Goal: Task Accomplishment & Management: Use online tool/utility

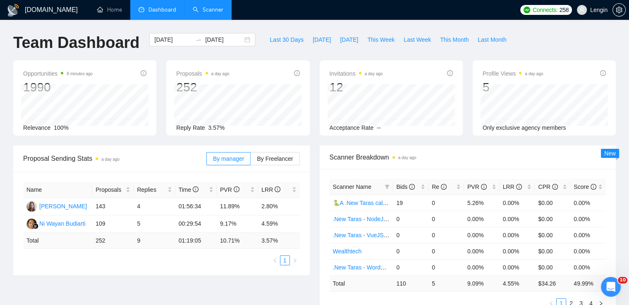
click at [213, 12] on link "Scanner" at bounding box center [208, 9] width 31 height 7
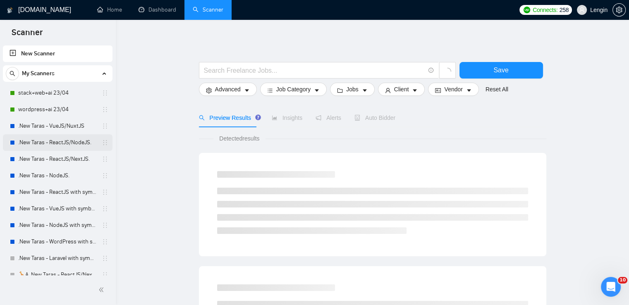
click at [48, 140] on link ".New Taras - ReactJS/NodeJS." at bounding box center [57, 142] width 79 height 17
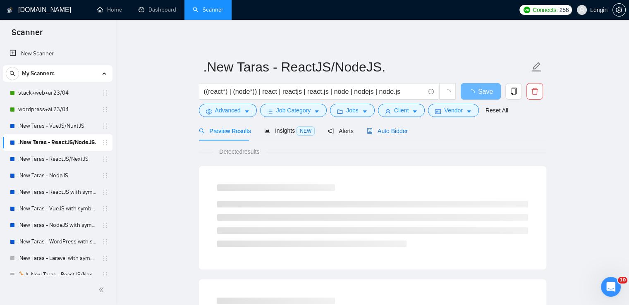
click at [382, 130] on span "Auto Bidder" at bounding box center [387, 131] width 41 height 7
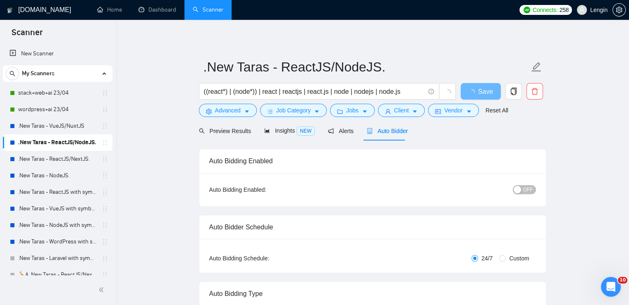
radio input "false"
radio input "true"
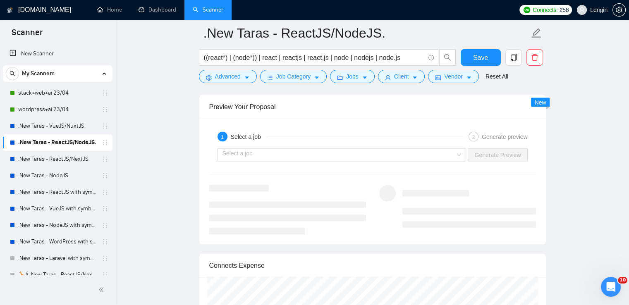
scroll to position [1718, 0]
click at [464, 153] on div "Select a job" at bounding box center [341, 154] width 249 height 13
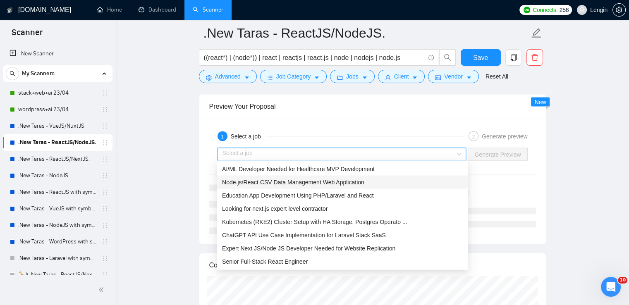
click at [329, 182] on span "Node.js/React CSV Data Management Web Application" at bounding box center [293, 182] width 142 height 7
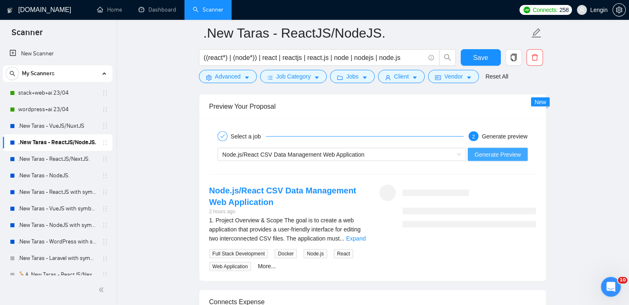
click at [492, 155] on span "Generate Preview" at bounding box center [497, 154] width 46 height 9
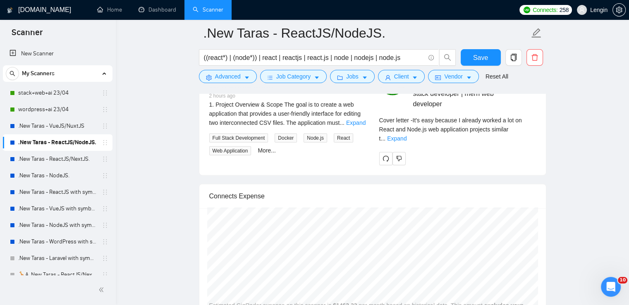
scroll to position [1834, 0]
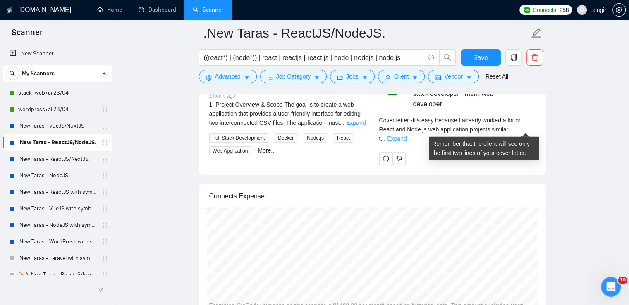
click at [406, 135] on link "Expand" at bounding box center [396, 138] width 19 height 7
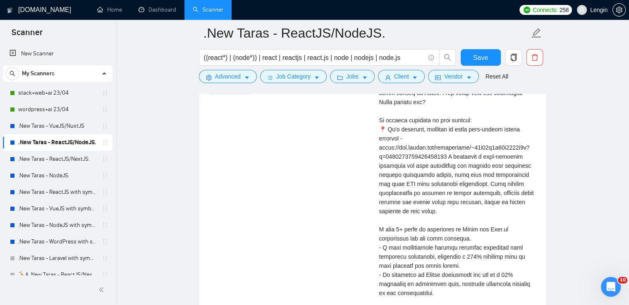
scroll to position [1902, 0]
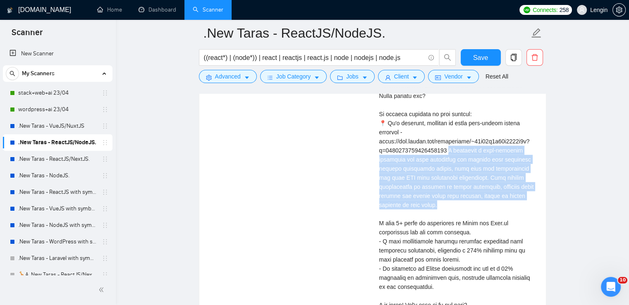
drag, startPoint x: 439, startPoint y: 205, endPoint x: 449, endPoint y: 151, distance: 55.5
click at [449, 151] on div "Cover letter" at bounding box center [457, 191] width 157 height 273
copy div "developed a user-friendly interface for file management and ensured data integr…"
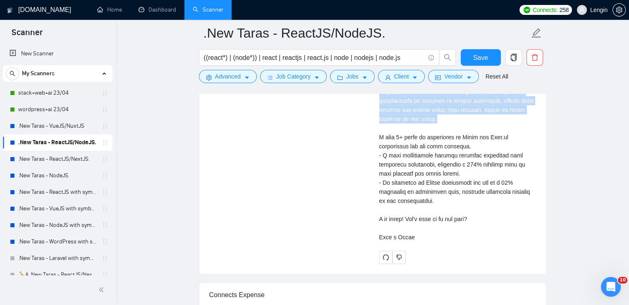
scroll to position [1988, 0]
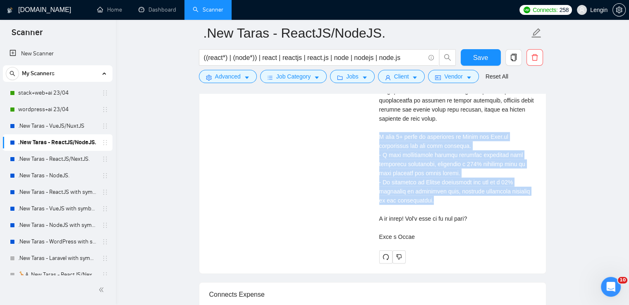
drag, startPoint x: 426, startPoint y: 198, endPoint x: 370, endPoint y: 137, distance: 82.8
click at [370, 137] on div "Node.js/React CSV Data Management Web Application 2 hours ago 1. Project Overvi…" at bounding box center [373, 89] width 340 height 349
copy div "have 8+ years of experience in React and Node.js development and web apps creat…"
click at [63, 160] on link ".New Taras - ReactJS/NextJS." at bounding box center [57, 159] width 79 height 17
click at [81, 141] on link ".New Taras - ReactJS/NodeJS." at bounding box center [57, 142] width 79 height 17
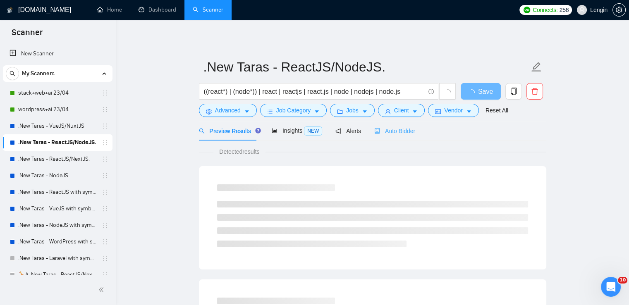
click at [395, 136] on div "Auto Bidder" at bounding box center [394, 130] width 41 height 19
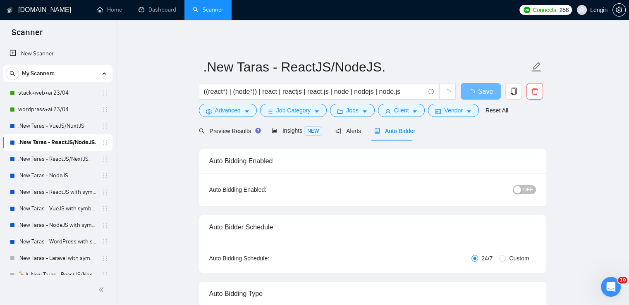
radio input "false"
radio input "true"
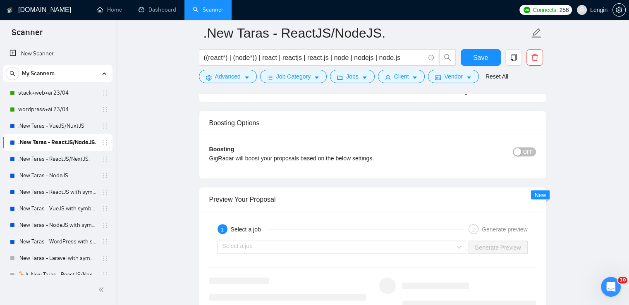
scroll to position [1738, 0]
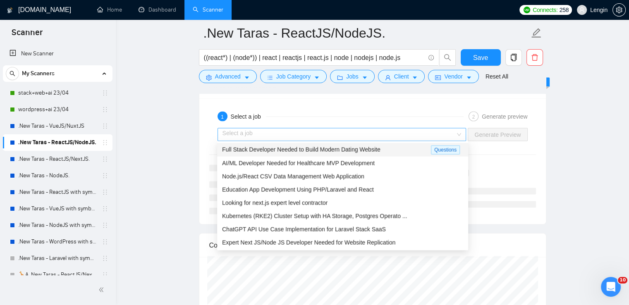
click at [462, 131] on div "Select a job" at bounding box center [341, 134] width 249 height 13
click at [358, 146] on span "Full Stack Developer Needed to Build Modern Dating Website" at bounding box center [301, 149] width 158 height 7
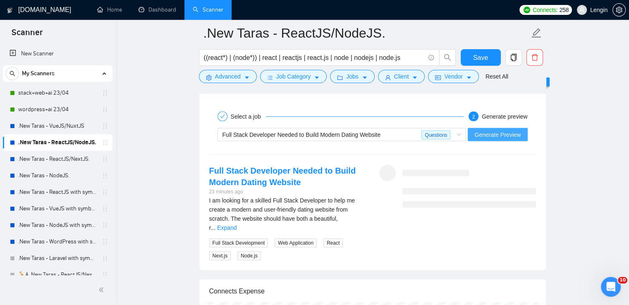
click at [485, 130] on span "Generate Preview" at bounding box center [497, 134] width 46 height 9
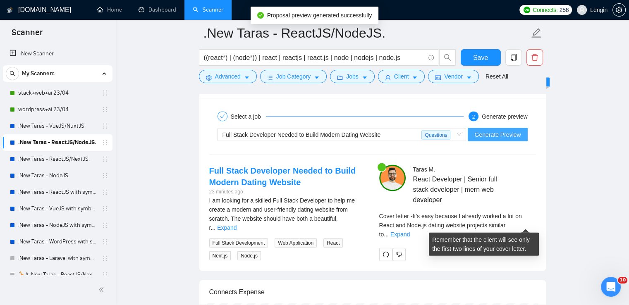
scroll to position [1801, 0]
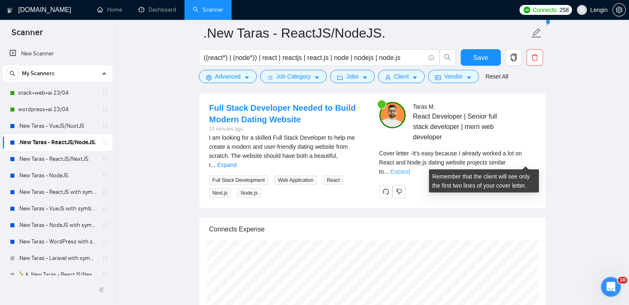
click at [410, 168] on link "Expand" at bounding box center [399, 171] width 19 height 7
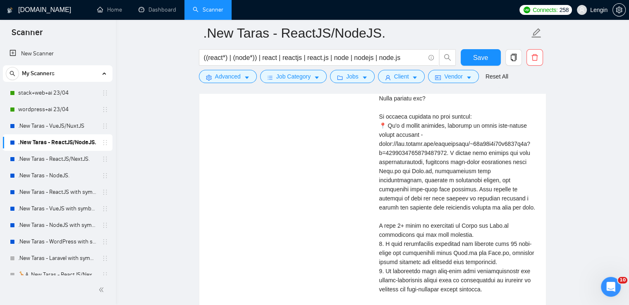
scroll to position [1942, 0]
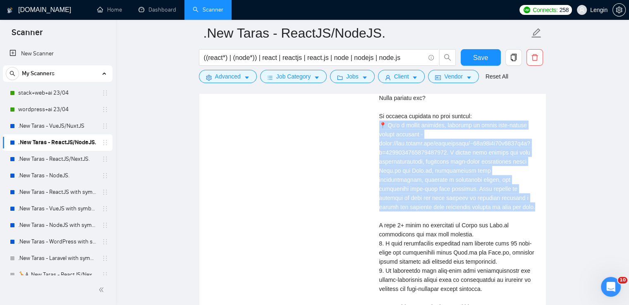
drag, startPoint x: 448, startPoint y: 213, endPoint x: 370, endPoint y: 134, distance: 110.5
click at [370, 134] on div "Full Stack Developer Needed to Build Modern Dating Website 23 minutes ago I am …" at bounding box center [373, 157] width 340 height 391
copy div "📍 It's a dating platform, designed to bring like-minded people together - [URL]…"
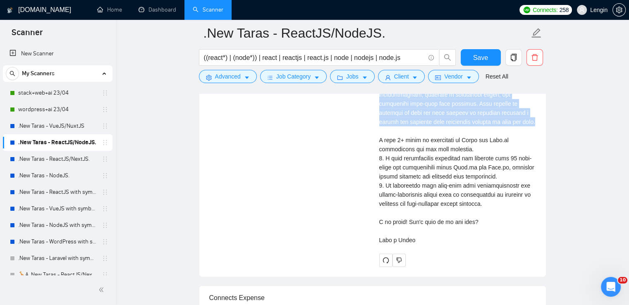
scroll to position [2040, 0]
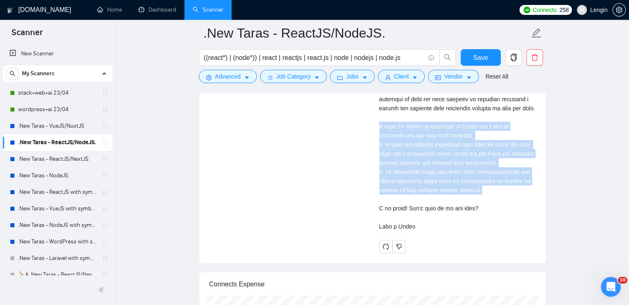
drag, startPoint x: 498, startPoint y: 201, endPoint x: 376, endPoint y: 129, distance: 142.0
click at [376, 129] on div "[PERSON_NAME] React Developer | Senior full stack developer | mern web develope…" at bounding box center [458, 58] width 170 height 391
copy div "have 8+ years of experience in React and Node.js development and web apps creat…"
click at [158, 6] on link "Dashboard" at bounding box center [158, 9] width 38 height 7
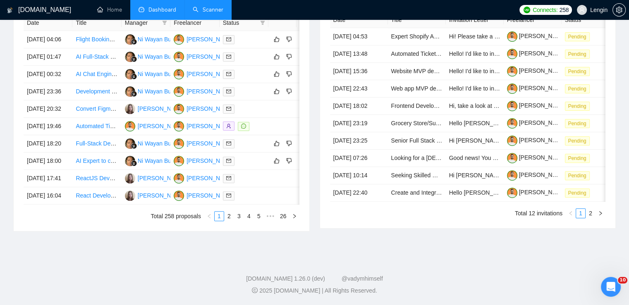
type input "[DATE]"
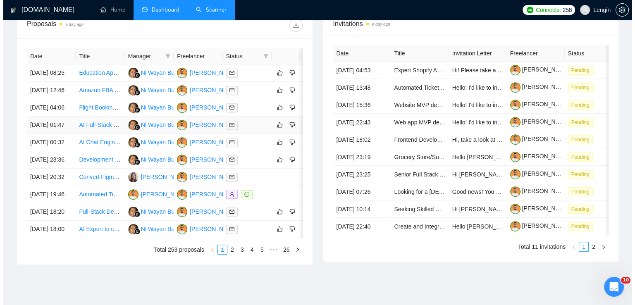
scroll to position [316, 0]
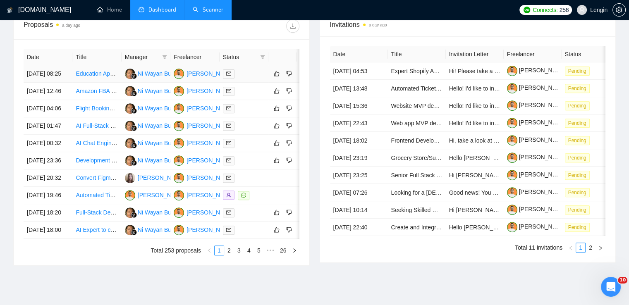
click at [101, 83] on td "Education App Development Using PHP/Laravel and React" at bounding box center [96, 73] width 49 height 17
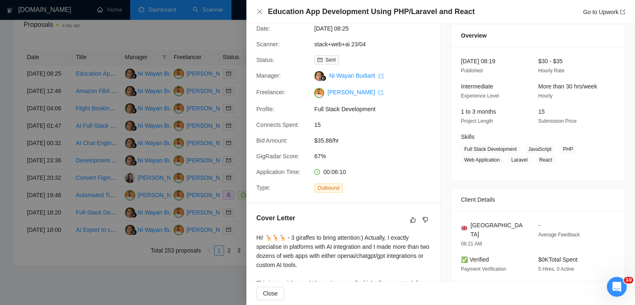
scroll to position [167, 0]
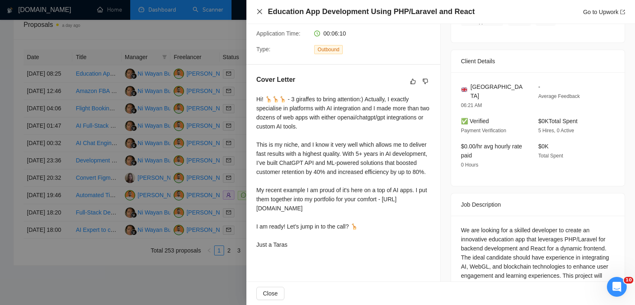
click at [256, 11] on icon "close" at bounding box center [259, 11] width 7 height 7
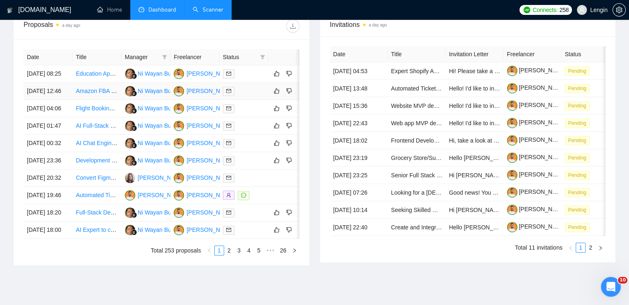
click at [106, 100] on td "Amazon FBA Prep Centre - Ticketing System Development on click up" at bounding box center [96, 91] width 49 height 17
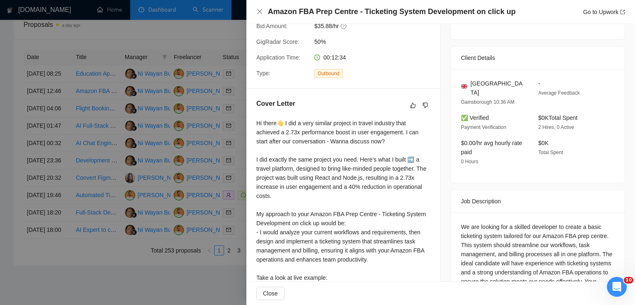
scroll to position [0, 0]
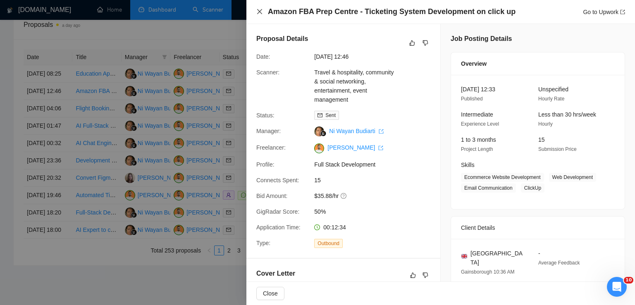
click at [260, 14] on icon "close" at bounding box center [259, 11] width 7 height 7
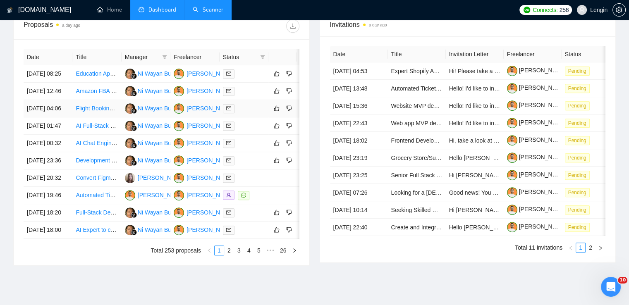
click at [98, 117] on td "Flight Booking Software Development" at bounding box center [96, 108] width 49 height 17
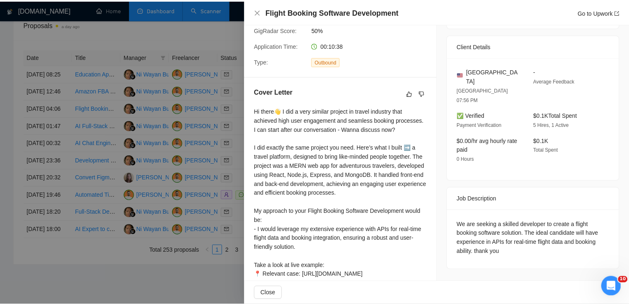
scroll to position [246, 0]
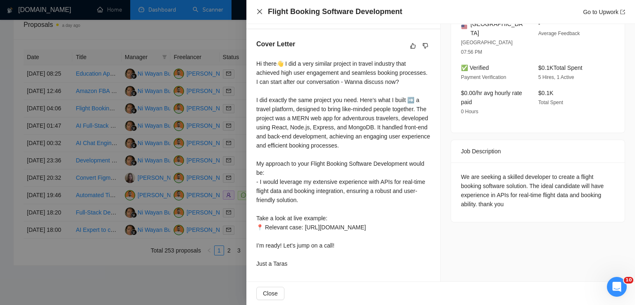
click at [260, 12] on icon "close" at bounding box center [259, 11] width 5 height 5
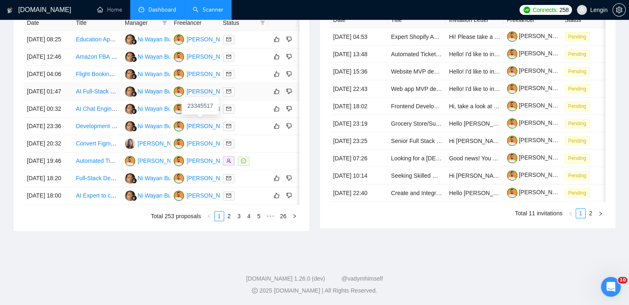
scroll to position [375, 0]
click at [231, 221] on link "2" at bounding box center [229, 216] width 9 height 9
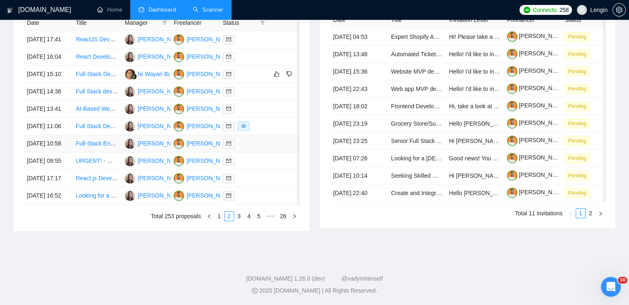
scroll to position [382, 0]
click at [218, 221] on link "1" at bounding box center [219, 216] width 9 height 9
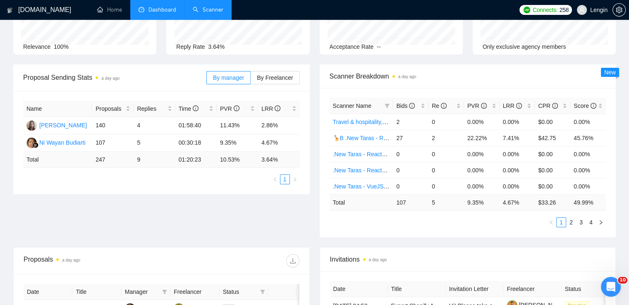
scroll to position [0, 0]
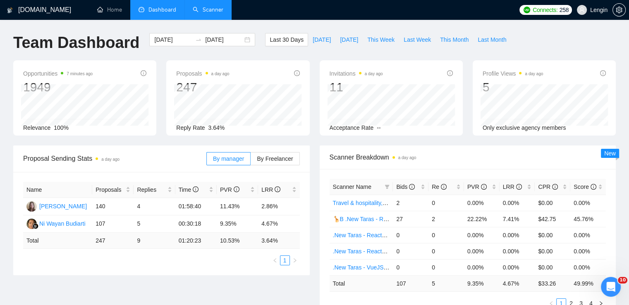
click at [205, 6] on link "Scanner" at bounding box center [208, 9] width 31 height 7
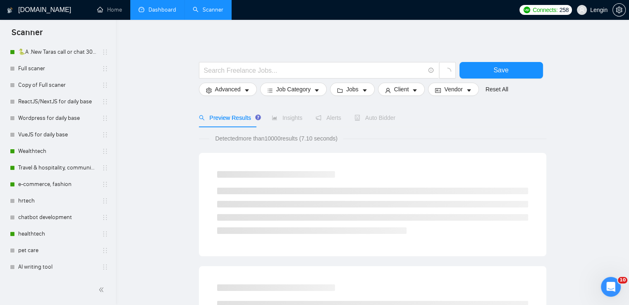
scroll to position [294, 0]
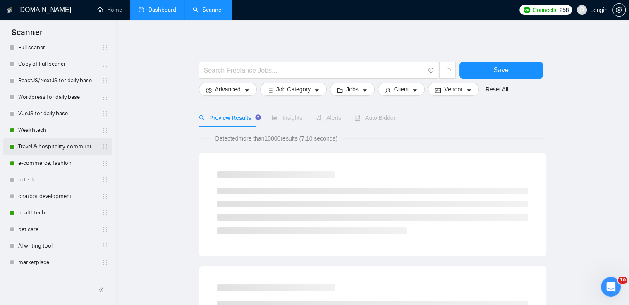
click at [65, 144] on link "Travel & hospitality, community & social networking, entertainment, event manag…" at bounding box center [57, 147] width 79 height 17
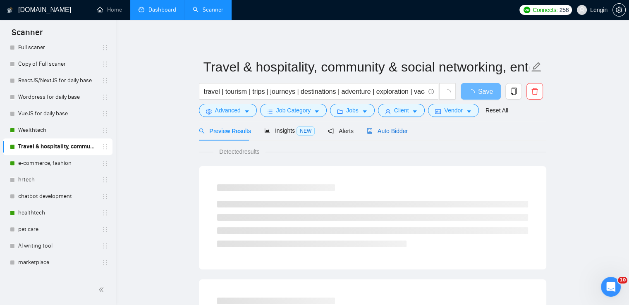
click at [380, 132] on span "Auto Bidder" at bounding box center [387, 131] width 41 height 7
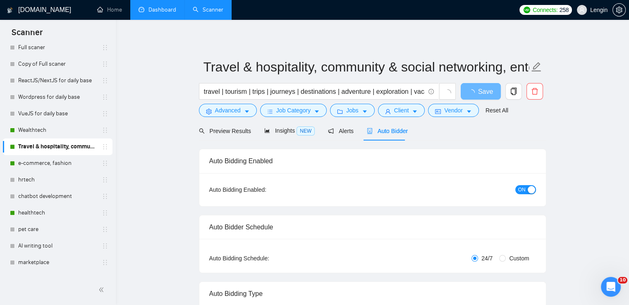
radio input "false"
radio input "true"
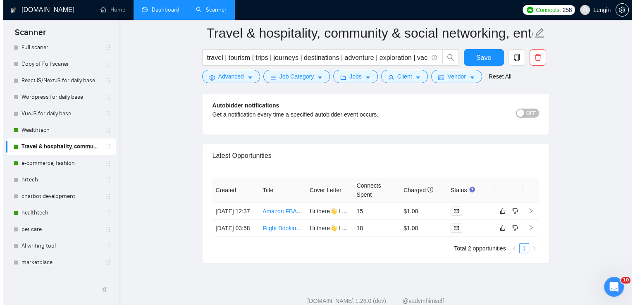
scroll to position [2148, 0]
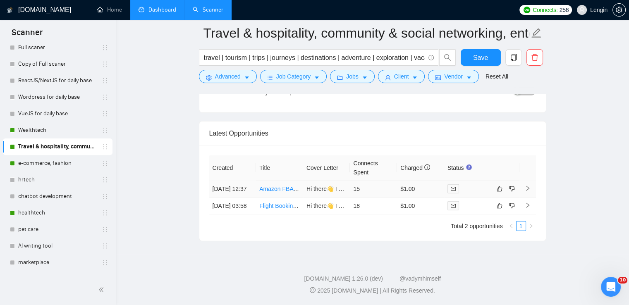
click at [271, 186] on td "Amazon FBA Prep Centre - Ticketing System Development on click up" at bounding box center [279, 189] width 47 height 17
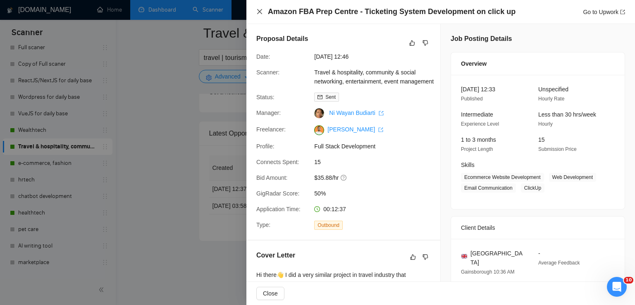
click at [261, 13] on icon "close" at bounding box center [259, 11] width 7 height 7
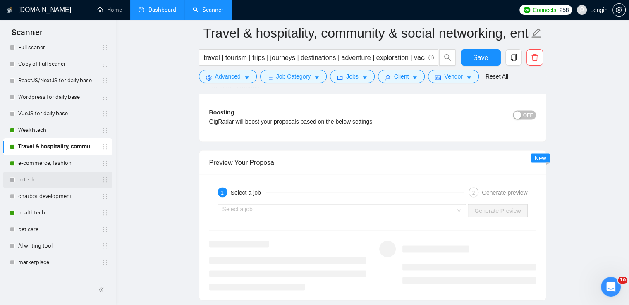
scroll to position [1629, 0]
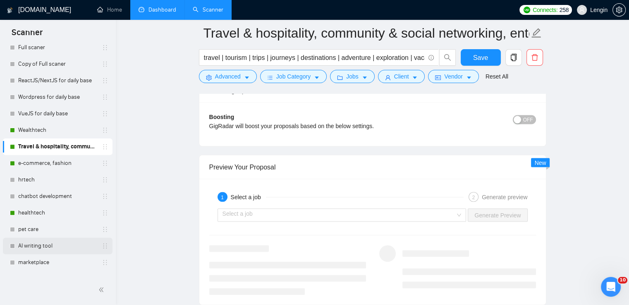
click at [33, 245] on link "AI writing tool" at bounding box center [57, 246] width 79 height 17
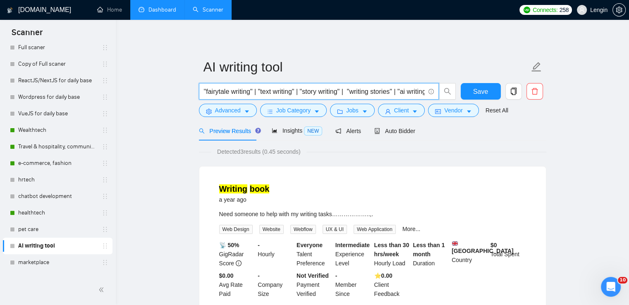
click at [208, 90] on input ""fairytale writing" | "text writing" | "story writing" | "writing stories" | "a…" at bounding box center [314, 91] width 221 height 10
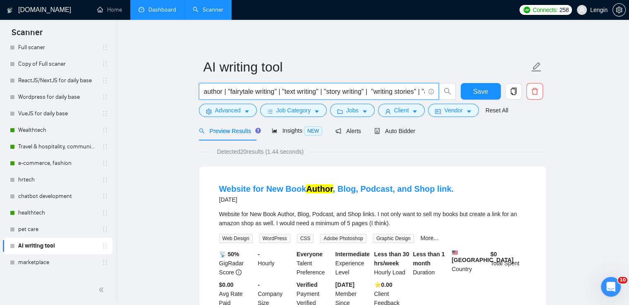
click at [208, 94] on input "author | "fairytale writing" | "text writing" | "story writing" | "writing stor…" at bounding box center [314, 91] width 221 height 10
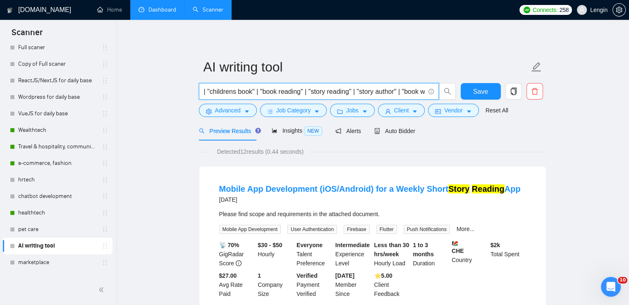
click at [232, 96] on input "| "childrens book" | "book reading" | "story reading" | "story author" | "book …" at bounding box center [314, 91] width 221 height 10
drag, startPoint x: 268, startPoint y: 93, endPoint x: 192, endPoint y: 93, distance: 76.1
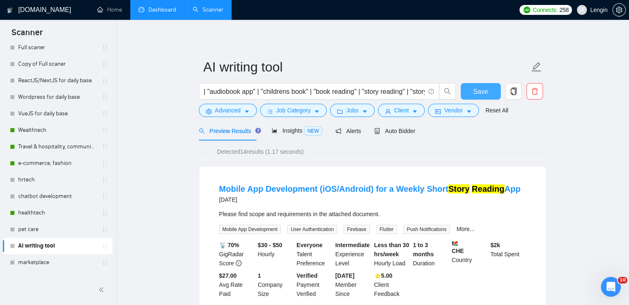
click at [471, 88] on button "Save" at bounding box center [481, 91] width 40 height 17
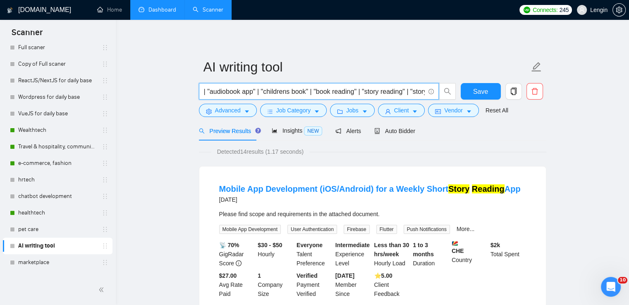
click at [206, 88] on input "| "audiobook app" | "childrens book" | "book reading" | "story reading" | "stor…" at bounding box center [314, 91] width 221 height 10
click at [210, 95] on input ""book club" | "audiobook app" | "childrens book" | "book reading" | "story read…" at bounding box center [314, 91] width 221 height 10
click at [239, 93] on input ""book club" | "audiobook app" | "childrens book" | "book reading" | "story read…" at bounding box center [314, 91] width 221 height 10
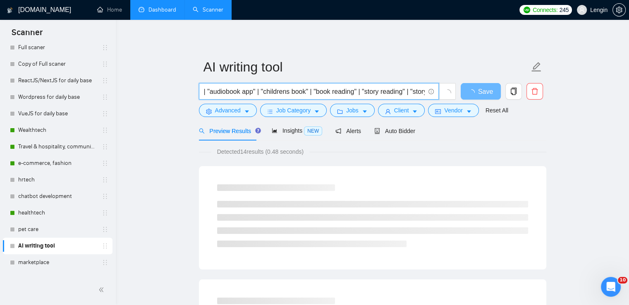
paste input ""e-book" | "audiobook" | "book club" | "reading app" | "digital library" | "boo…"
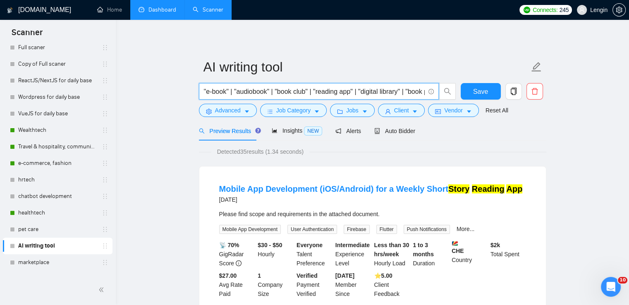
click at [205, 90] on input ""e-book" | "audiobook" | "book club" | "reading app" | "digital library" | "boo…" at bounding box center [314, 91] width 221 height 10
paste input ""reading platform" | "book discovery" | "virtual library" | "book subscription"…"
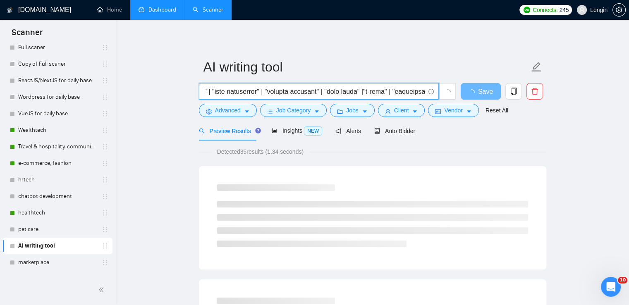
type input ""reading platform" | "book discovery" | "virtual library" | "book subscription"…"
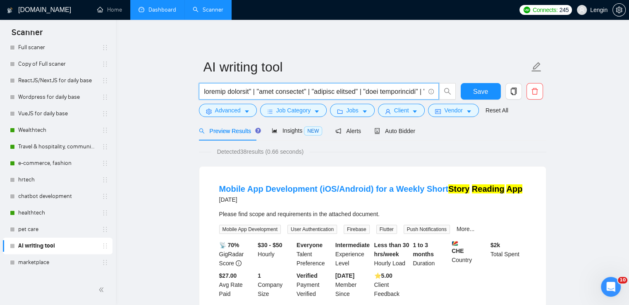
scroll to position [0, 0]
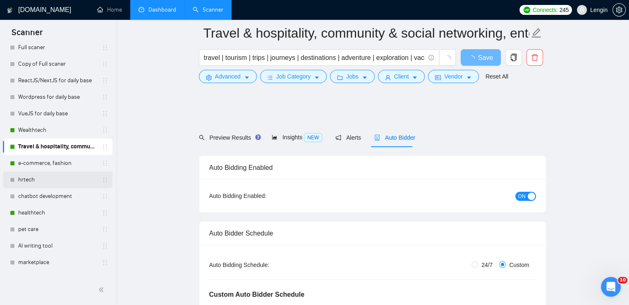
scroll to position [1629, 0]
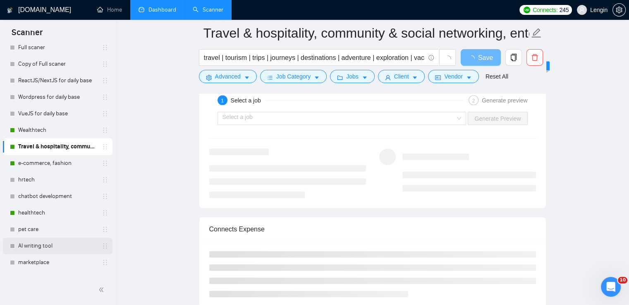
click at [42, 247] on link "AI writing tool" at bounding box center [57, 246] width 79 height 17
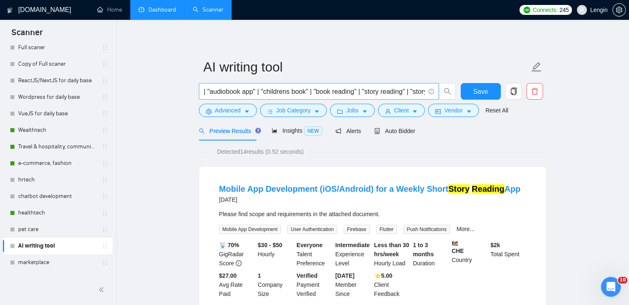
click at [227, 92] on input "| "audiobook app" | "childrens book" | "book reading" | "story reading" | "stor…" at bounding box center [314, 91] width 221 height 10
paste input ""e-book" | "audiobook" | "book club" | "reading app" | "digital library" | "boo…"
paste input ""reading platform" | "book discovery" | "virtual library" | "book subscription"…"
type input ""reading platform" | "book discovery" | "virtual library" | "book subscription"…"
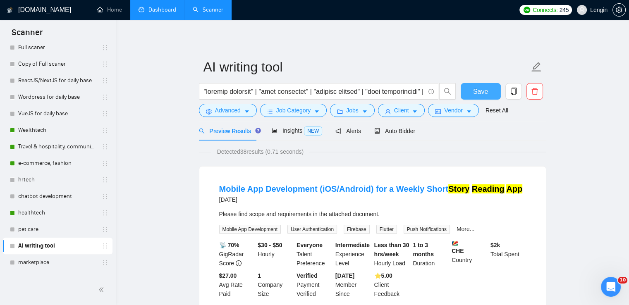
click at [482, 84] on button "Save" at bounding box center [481, 91] width 40 height 17
click at [48, 183] on link "hrtech" at bounding box center [57, 180] width 79 height 17
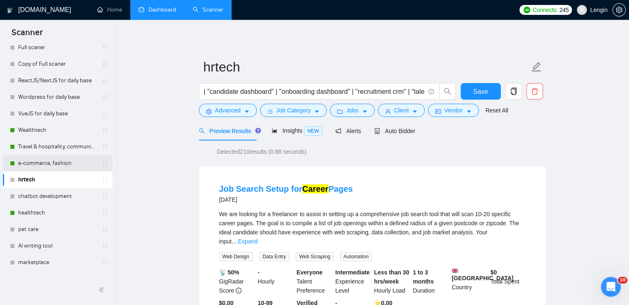
click at [57, 162] on link "e-commerce, fashion" at bounding box center [57, 163] width 79 height 17
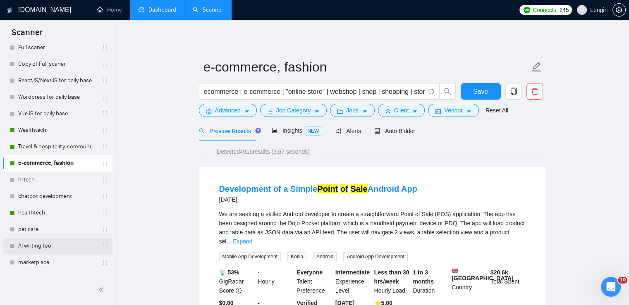
click at [34, 240] on link "AI writing tool" at bounding box center [57, 246] width 79 height 17
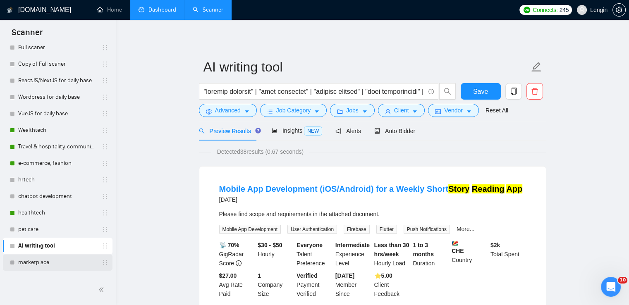
click at [29, 256] on link "marketplace" at bounding box center [57, 262] width 79 height 17
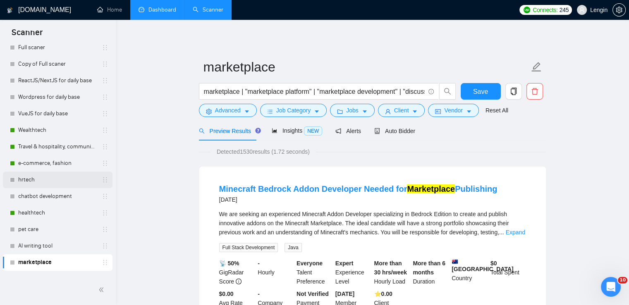
click at [49, 176] on link "hrtech" at bounding box center [57, 180] width 79 height 17
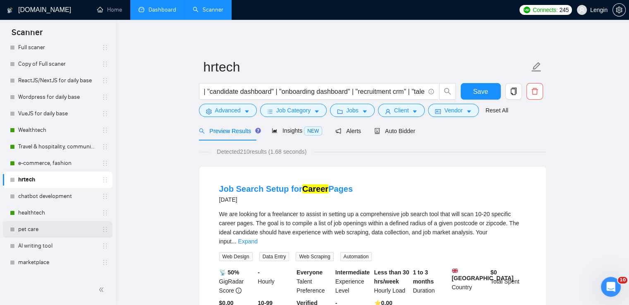
click at [36, 227] on link "pet care" at bounding box center [57, 229] width 79 height 17
